Goal: Task Accomplishment & Management: Manage account settings

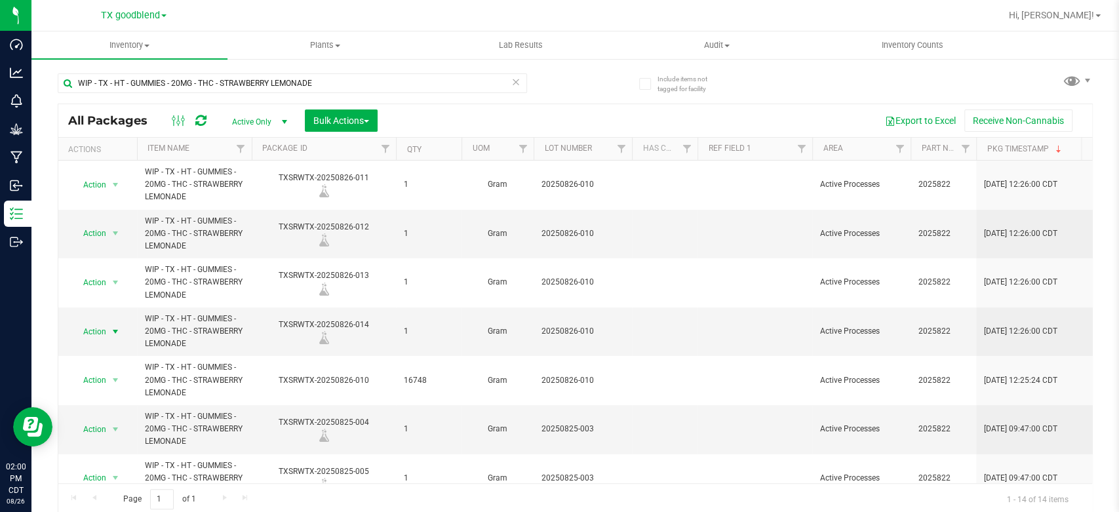
click at [511, 80] on icon at bounding box center [515, 81] width 9 height 16
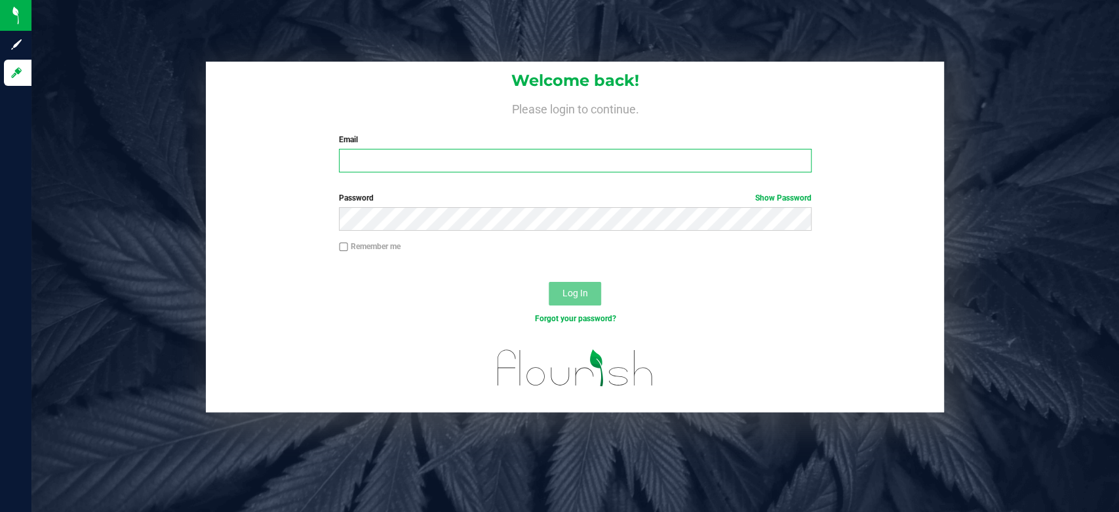
click at [503, 163] on input "Email" at bounding box center [575, 161] width 473 height 24
type input "[EMAIL_ADDRESS][DOMAIN_NAME]"
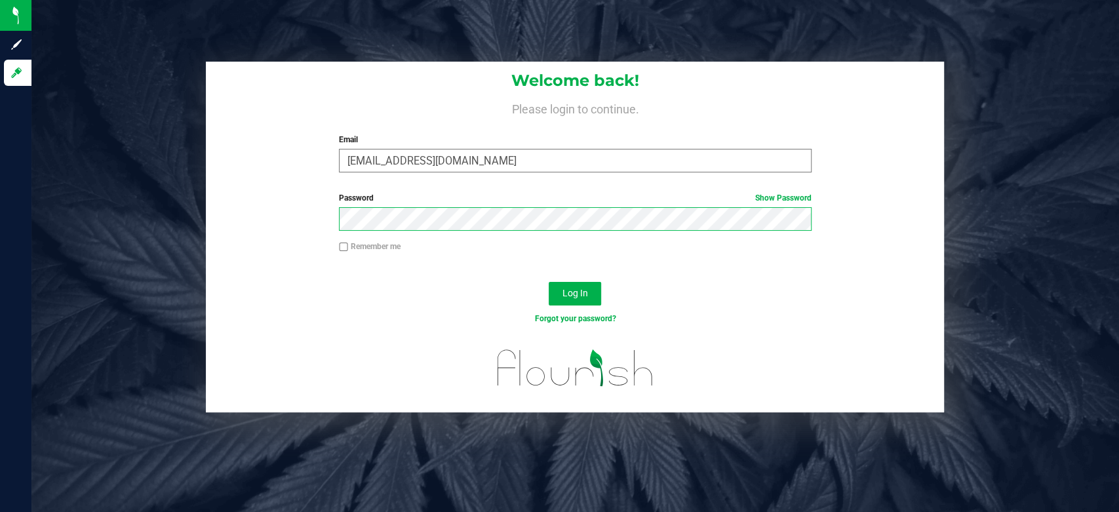
click at [549, 282] on button "Log In" at bounding box center [575, 294] width 52 height 24
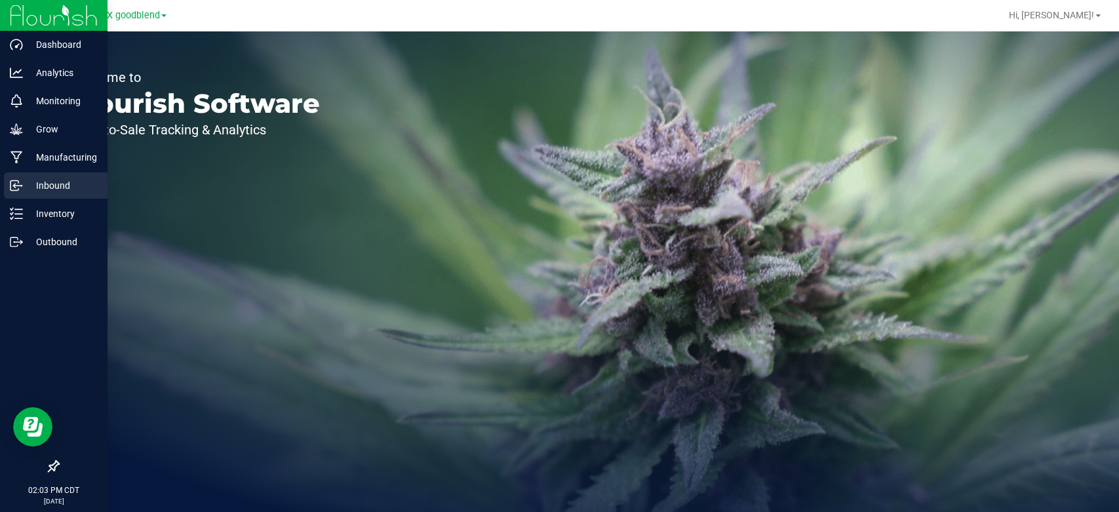
click at [65, 190] on p "Inbound" at bounding box center [62, 186] width 79 height 16
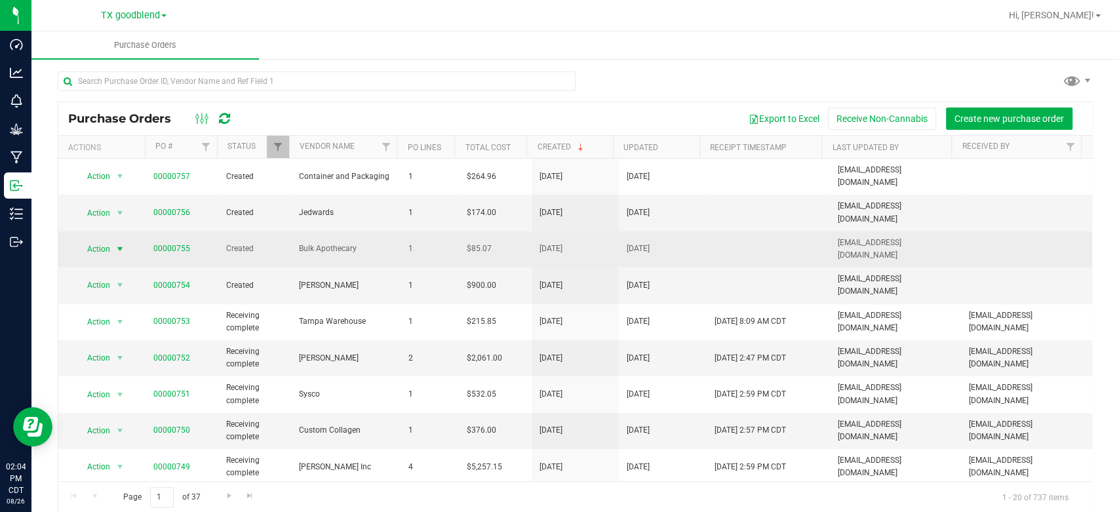
click at [94, 240] on span "Action" at bounding box center [93, 249] width 35 height 18
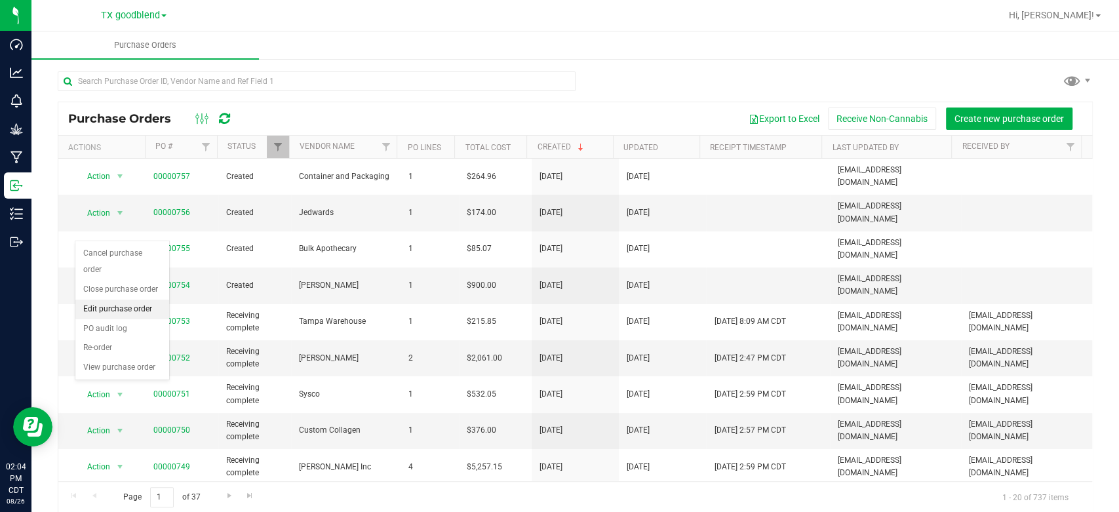
click at [129, 307] on li "Edit purchase order" at bounding box center [122, 310] width 94 height 20
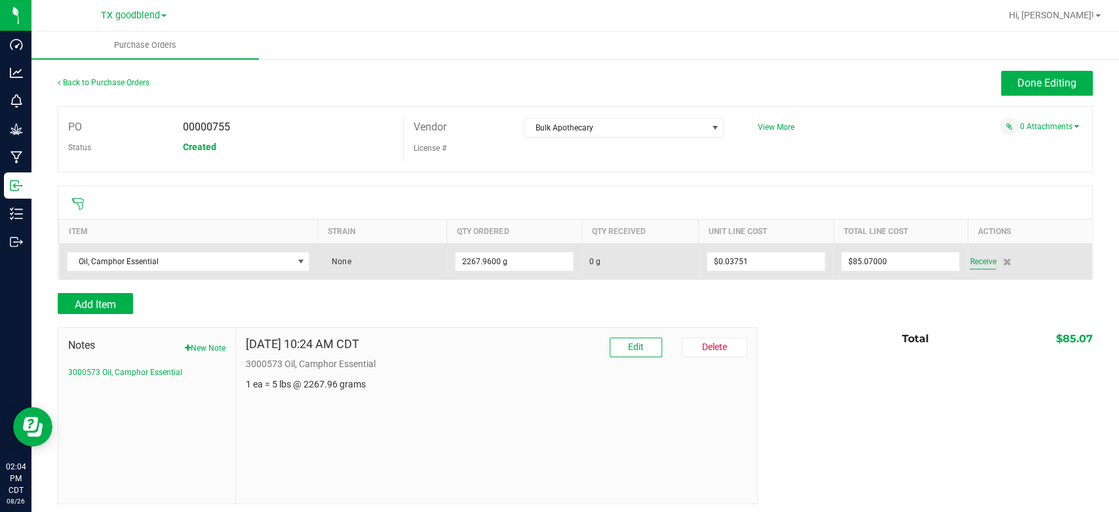
click at [971, 265] on span "Receive" at bounding box center [983, 262] width 26 height 16
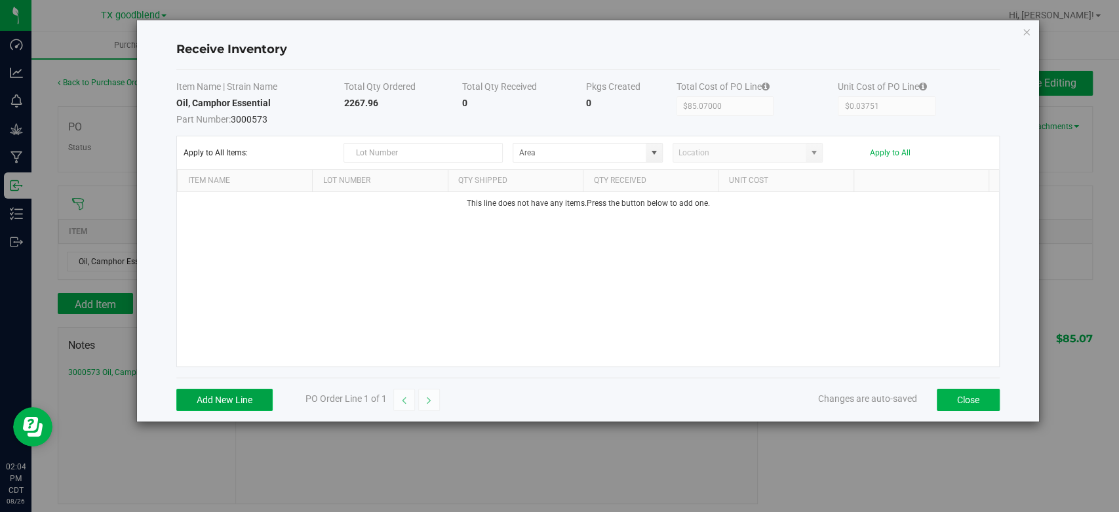
click at [240, 402] on button "Add New Line" at bounding box center [224, 400] width 96 height 22
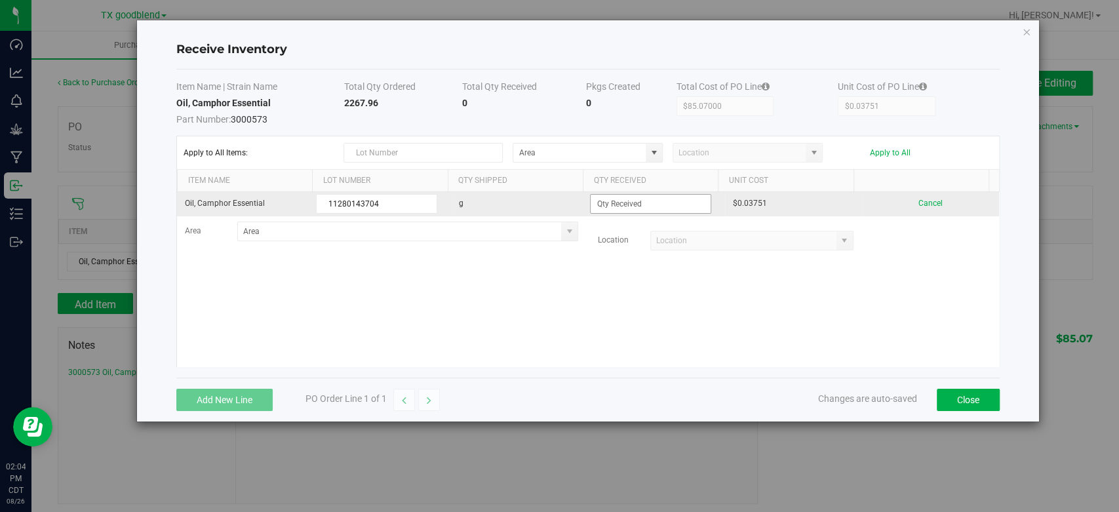
type input "11280143704"
click at [627, 211] on input at bounding box center [651, 204] width 120 height 18
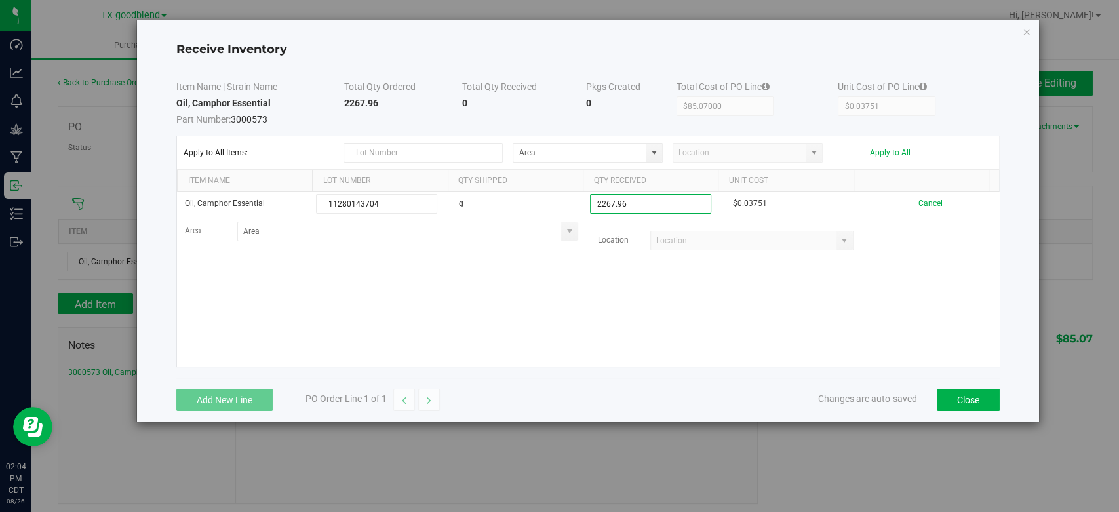
type input "2267.9600 g"
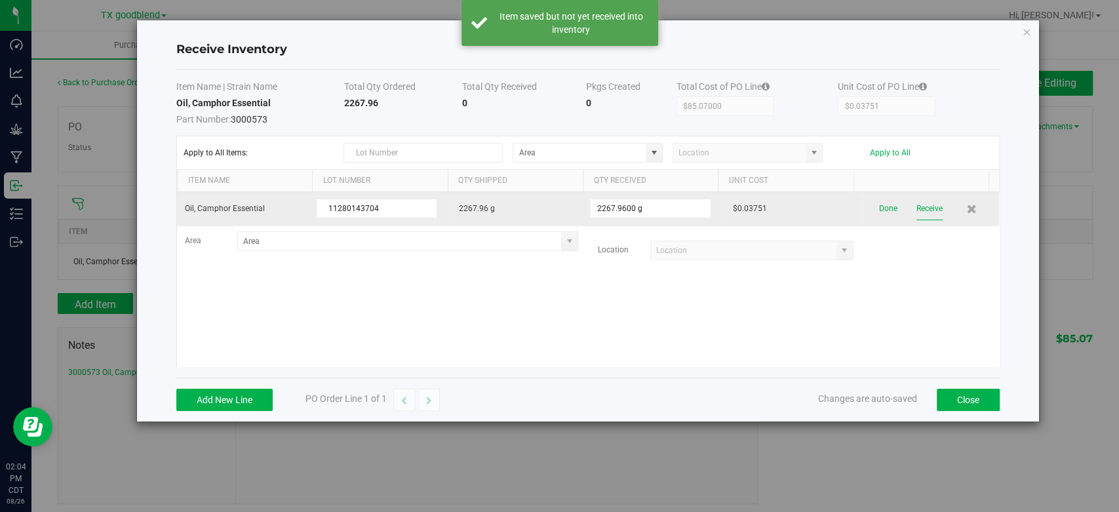
click at [918, 208] on button "Receive" at bounding box center [929, 208] width 26 height 23
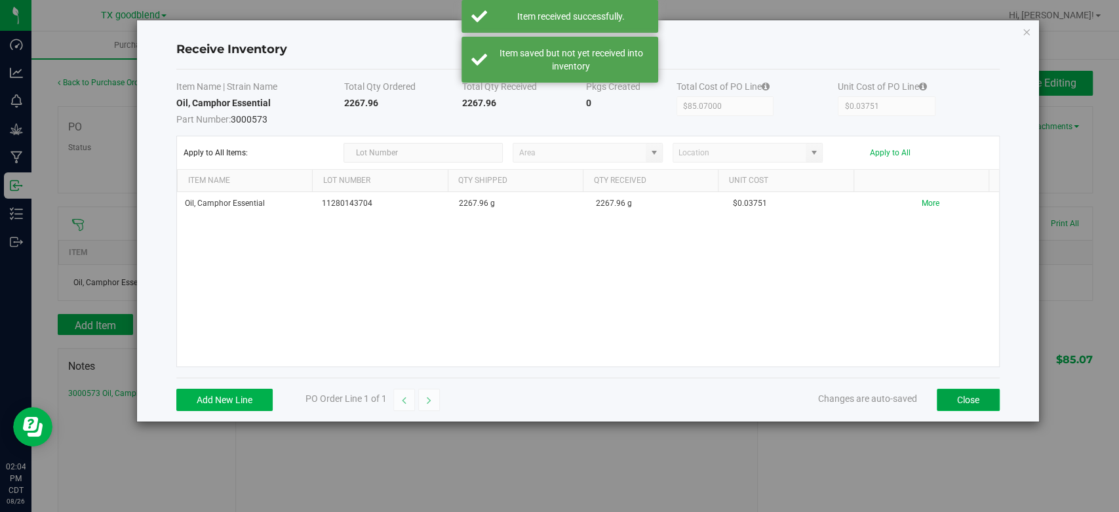
click at [971, 401] on button "Close" at bounding box center [968, 400] width 63 height 22
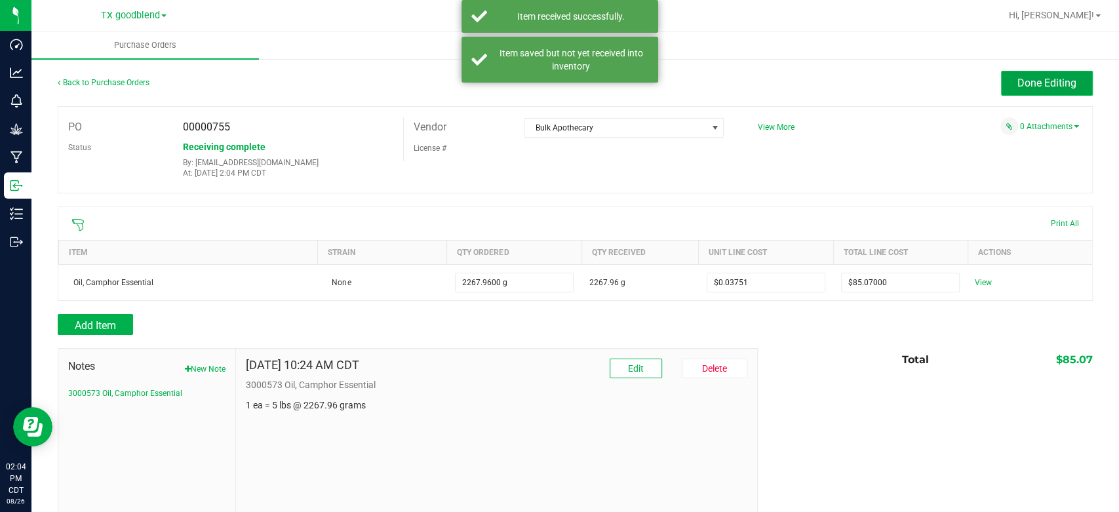
click at [1023, 79] on span "Done Editing" at bounding box center [1046, 83] width 59 height 12
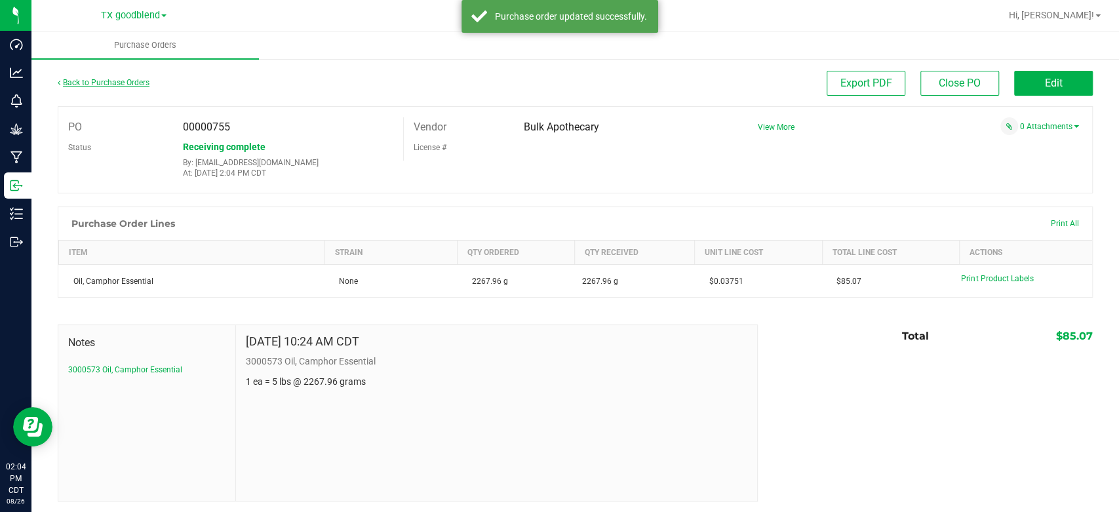
click at [79, 83] on link "Back to Purchase Orders" at bounding box center [104, 82] width 92 height 9
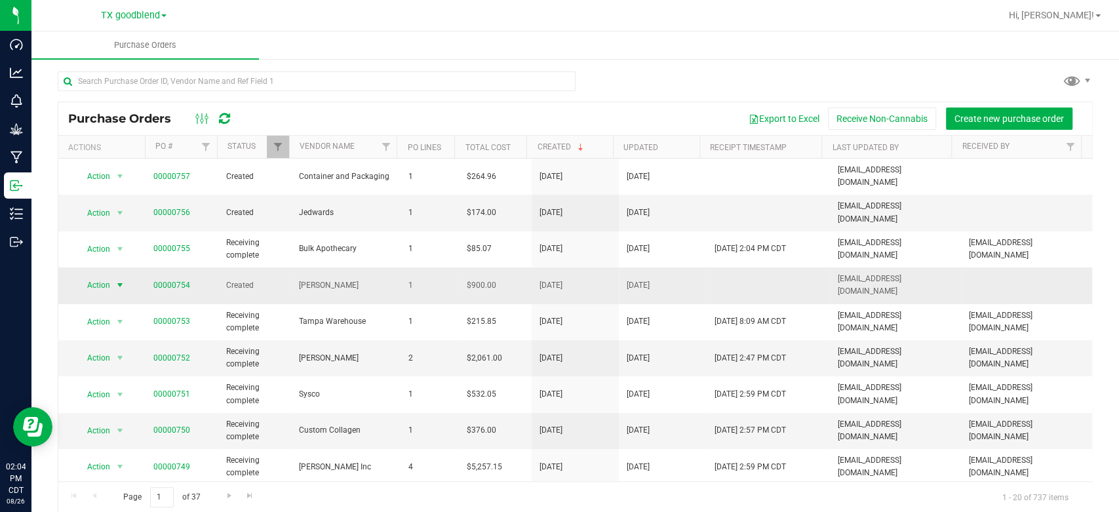
click at [89, 276] on span "Action" at bounding box center [93, 285] width 35 height 18
click at [108, 353] on li "Edit purchase order" at bounding box center [122, 346] width 94 height 20
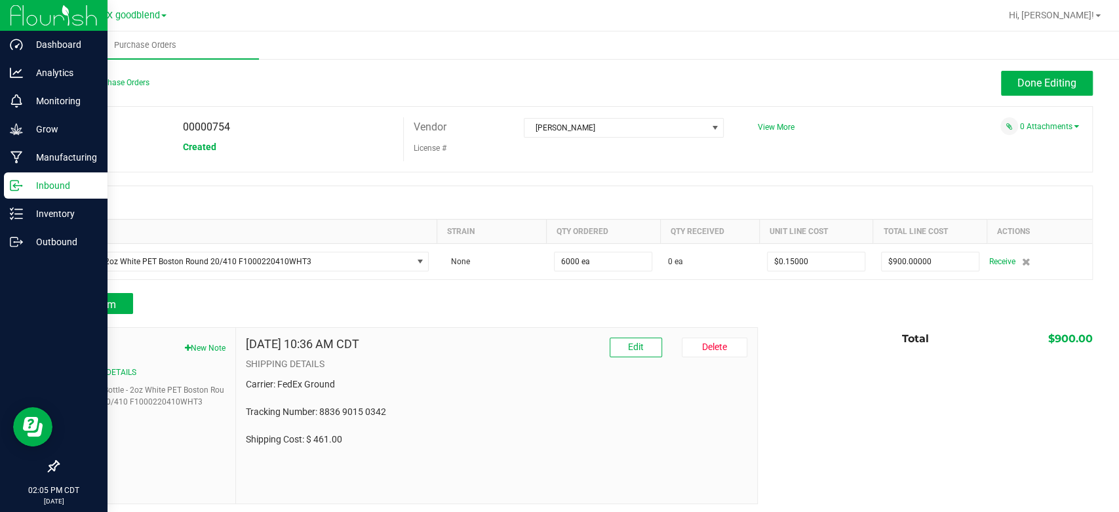
click at [52, 186] on p "Inbound" at bounding box center [62, 186] width 79 height 16
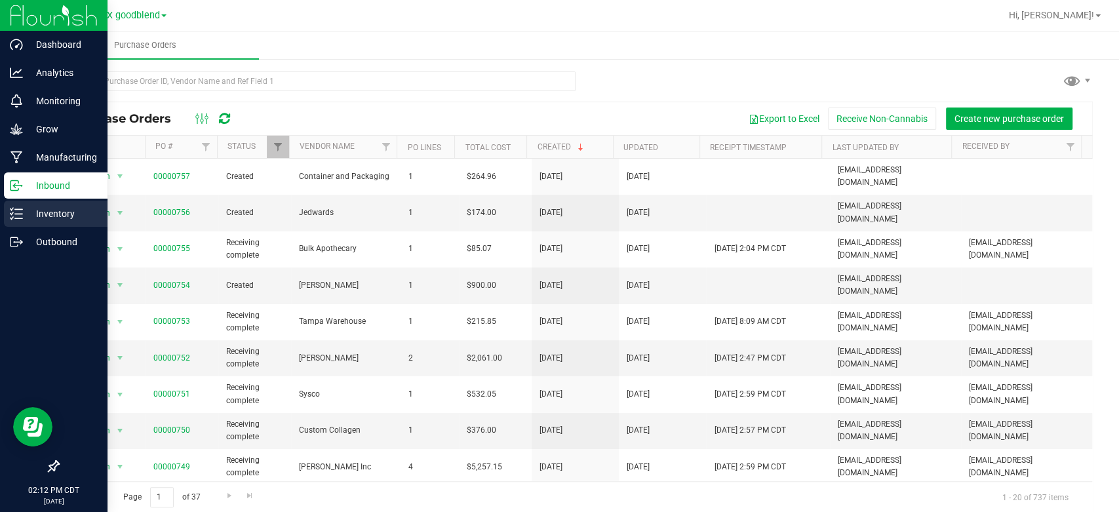
click at [31, 212] on p "Inventory" at bounding box center [62, 214] width 79 height 16
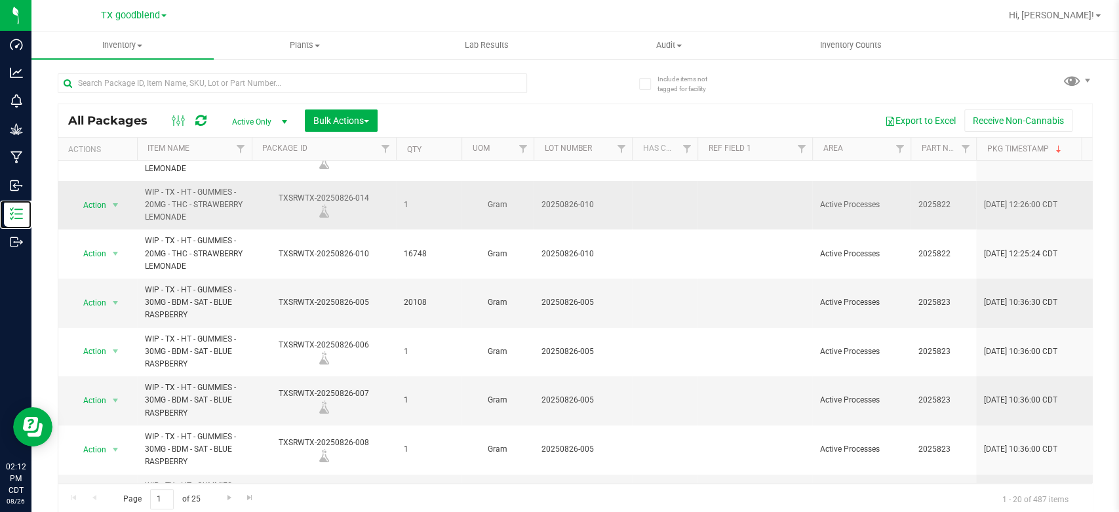
scroll to position [124, 0]
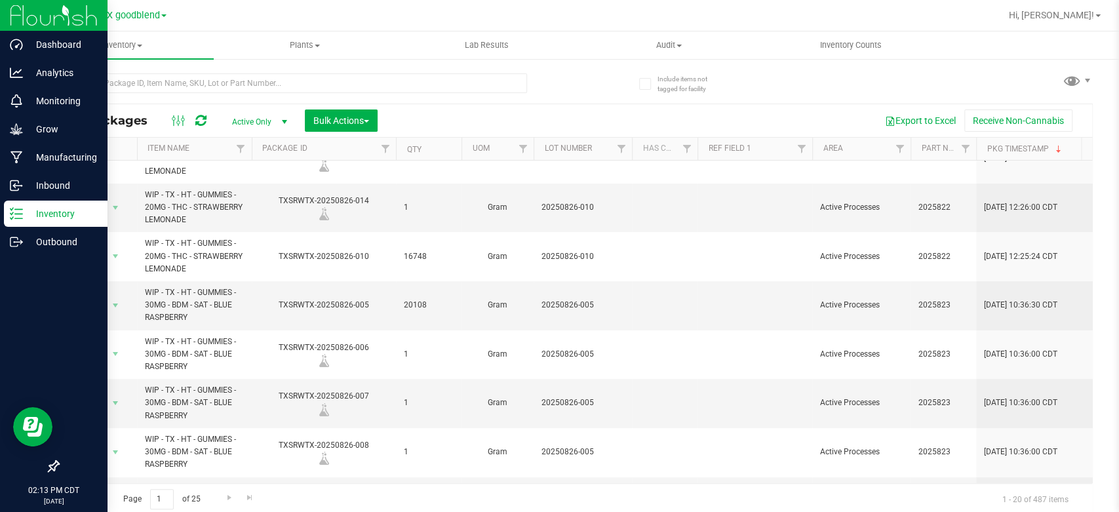
click at [23, 218] on p "Inventory" at bounding box center [62, 214] width 79 height 16
